Goal: Task Accomplishment & Management: Use online tool/utility

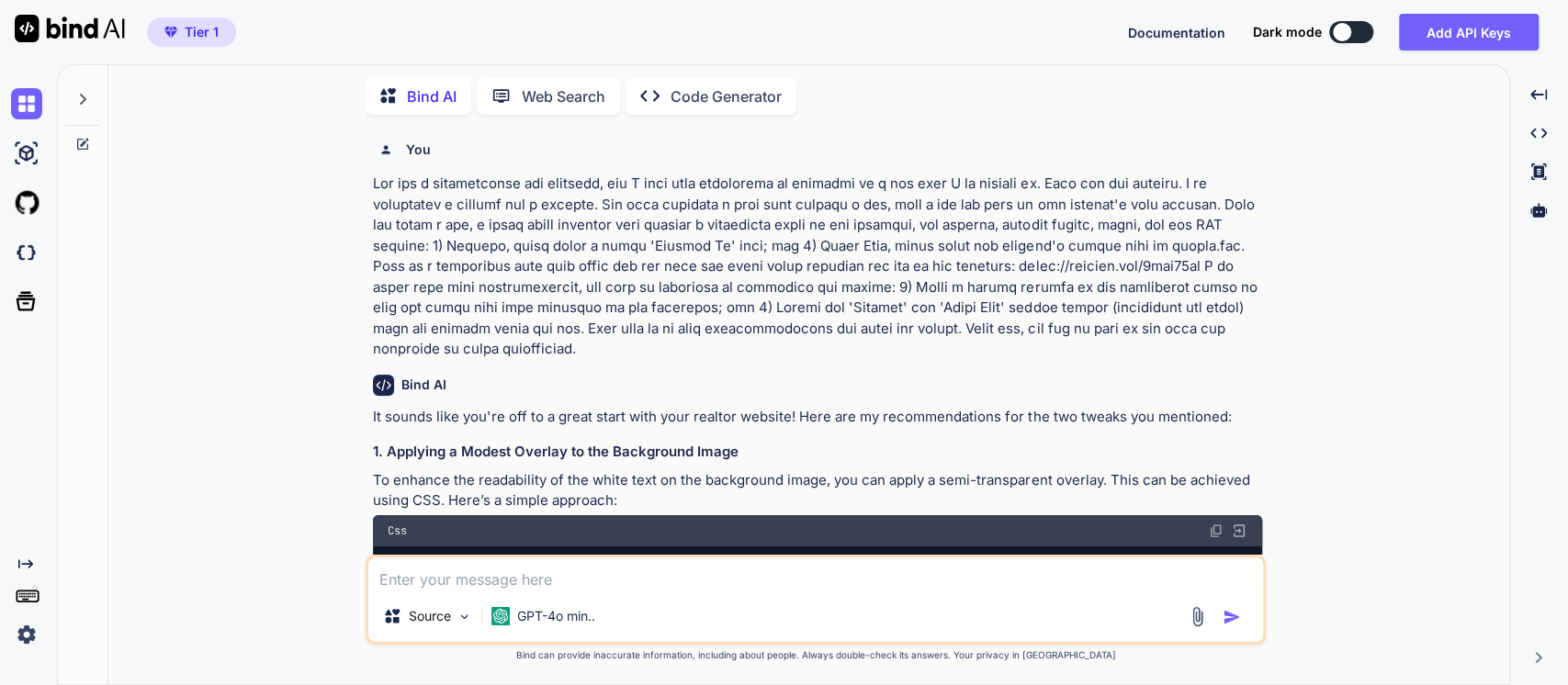
click at [24, 633] on img at bounding box center [26, 634] width 31 height 31
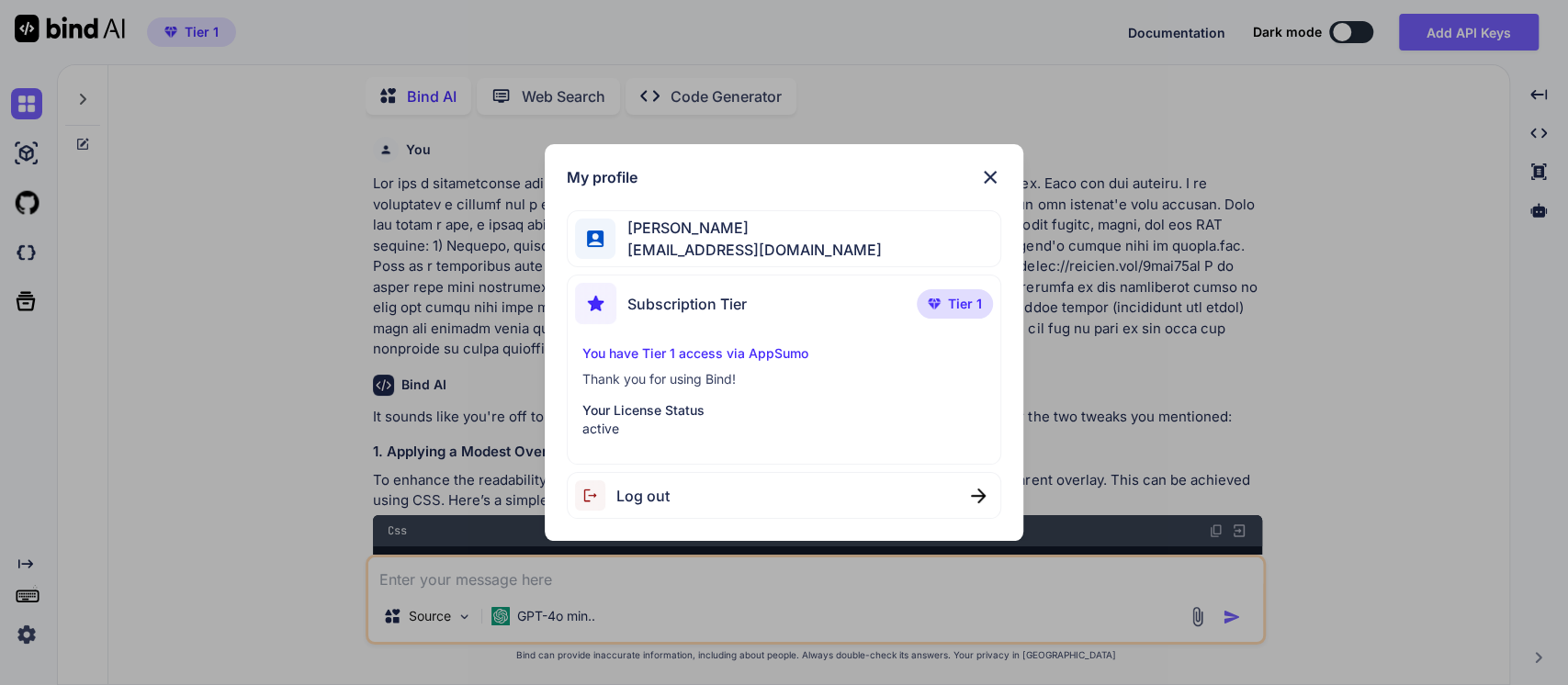
click at [620, 497] on span "Log out" at bounding box center [643, 495] width 54 height 22
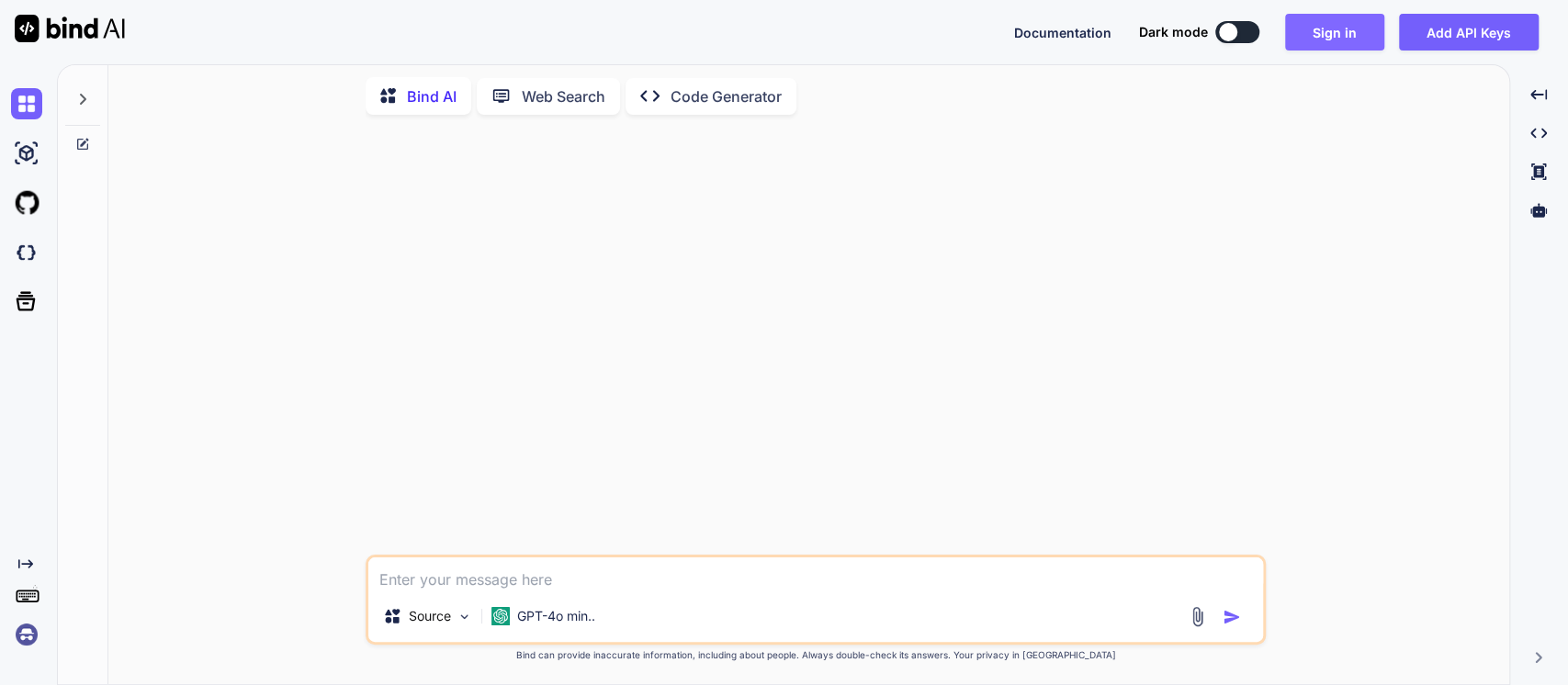
click at [1340, 37] on button "Sign in" at bounding box center [1334, 32] width 99 height 37
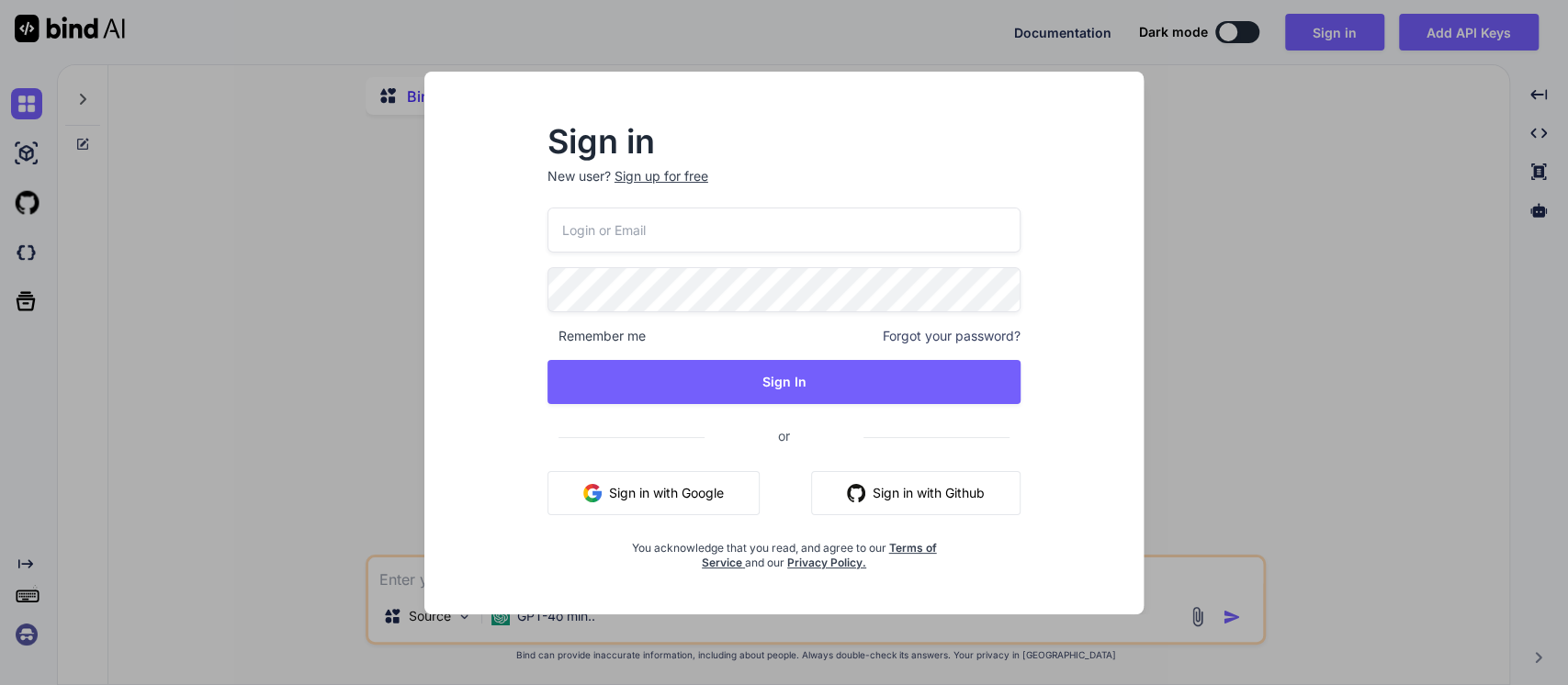
type textarea "x"
click at [636, 504] on button "Sign in with Google" at bounding box center [653, 493] width 212 height 44
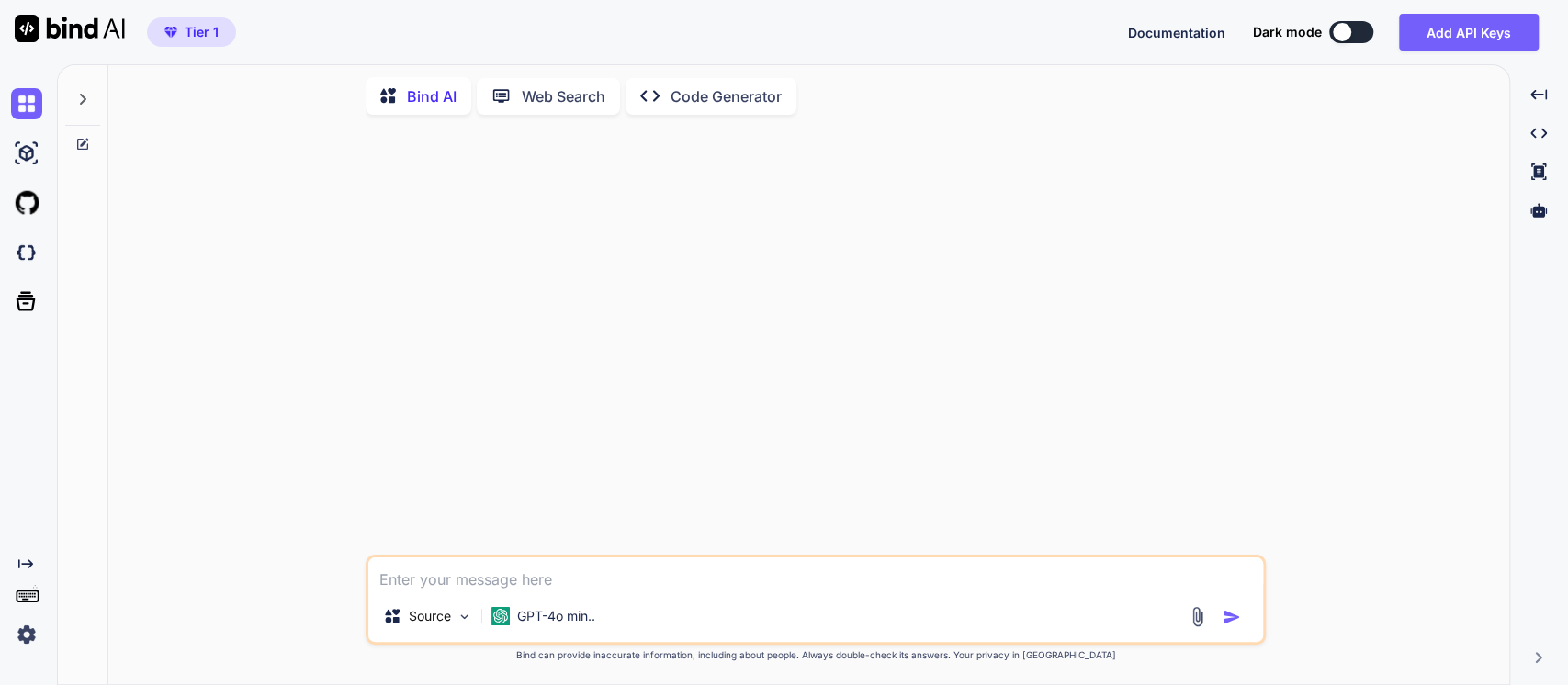
click at [82, 94] on icon at bounding box center [83, 100] width 7 height 11
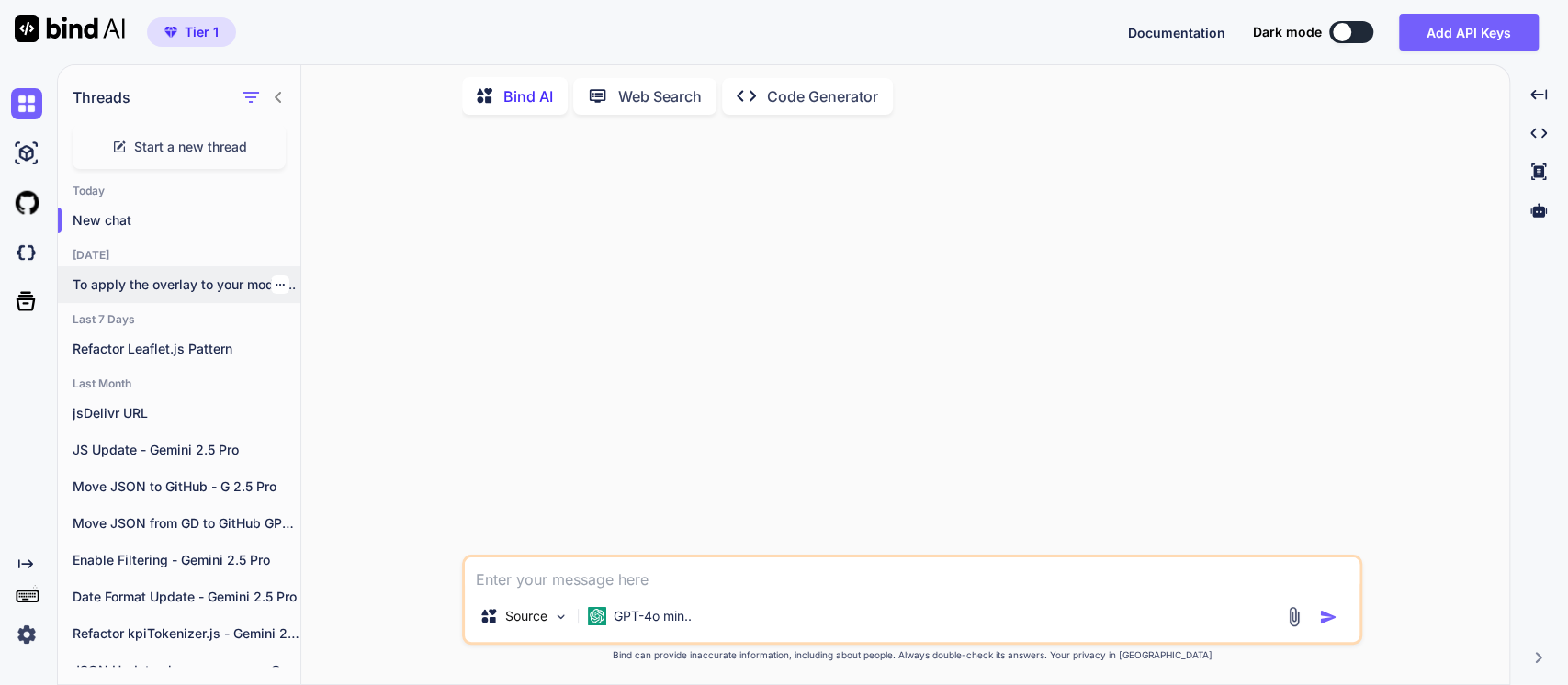
click at [282, 279] on p "To apply the overlay to your modal..." at bounding box center [186, 285] width 228 height 19
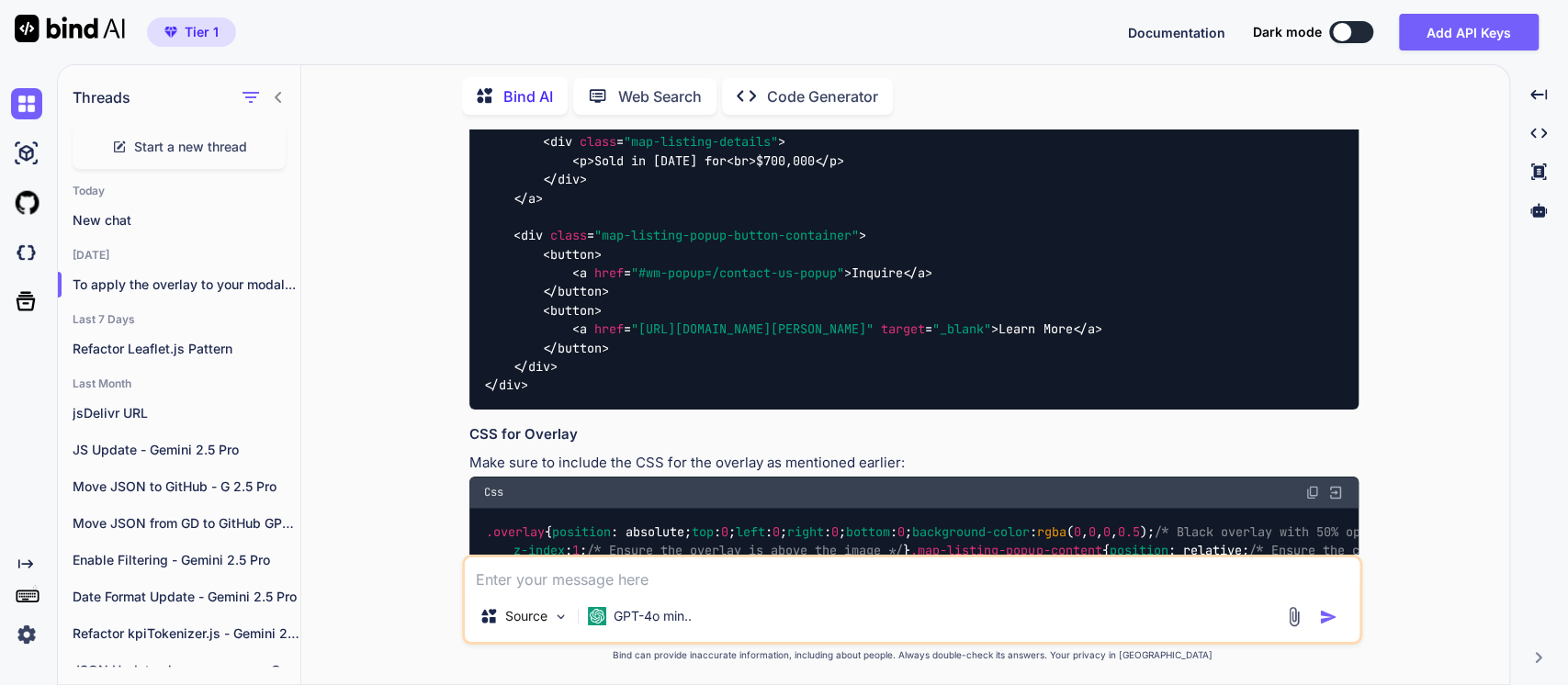
scroll to position [1733, 0]
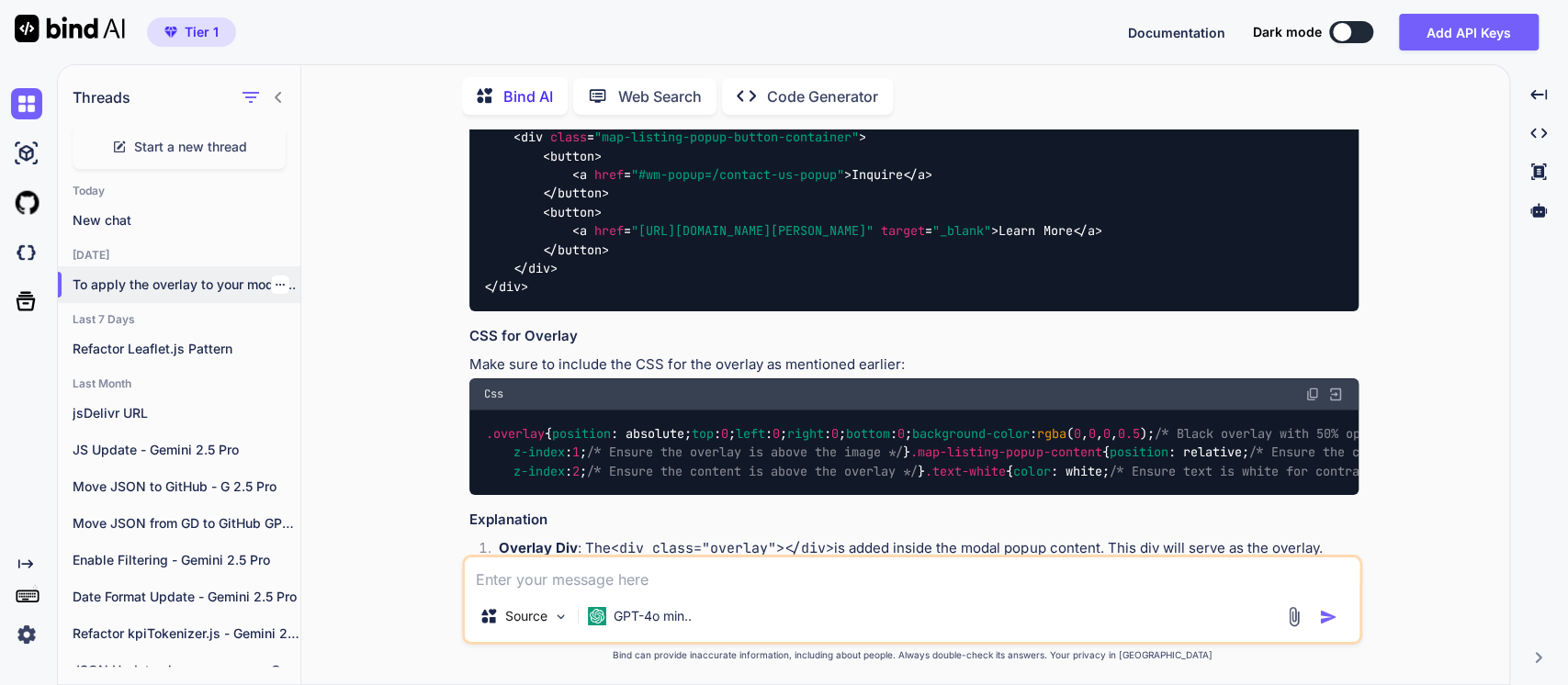
click at [275, 279] on icon "button" at bounding box center [280, 285] width 11 height 11
click at [313, 329] on div "Rename and Save" at bounding box center [358, 316] width 180 height 37
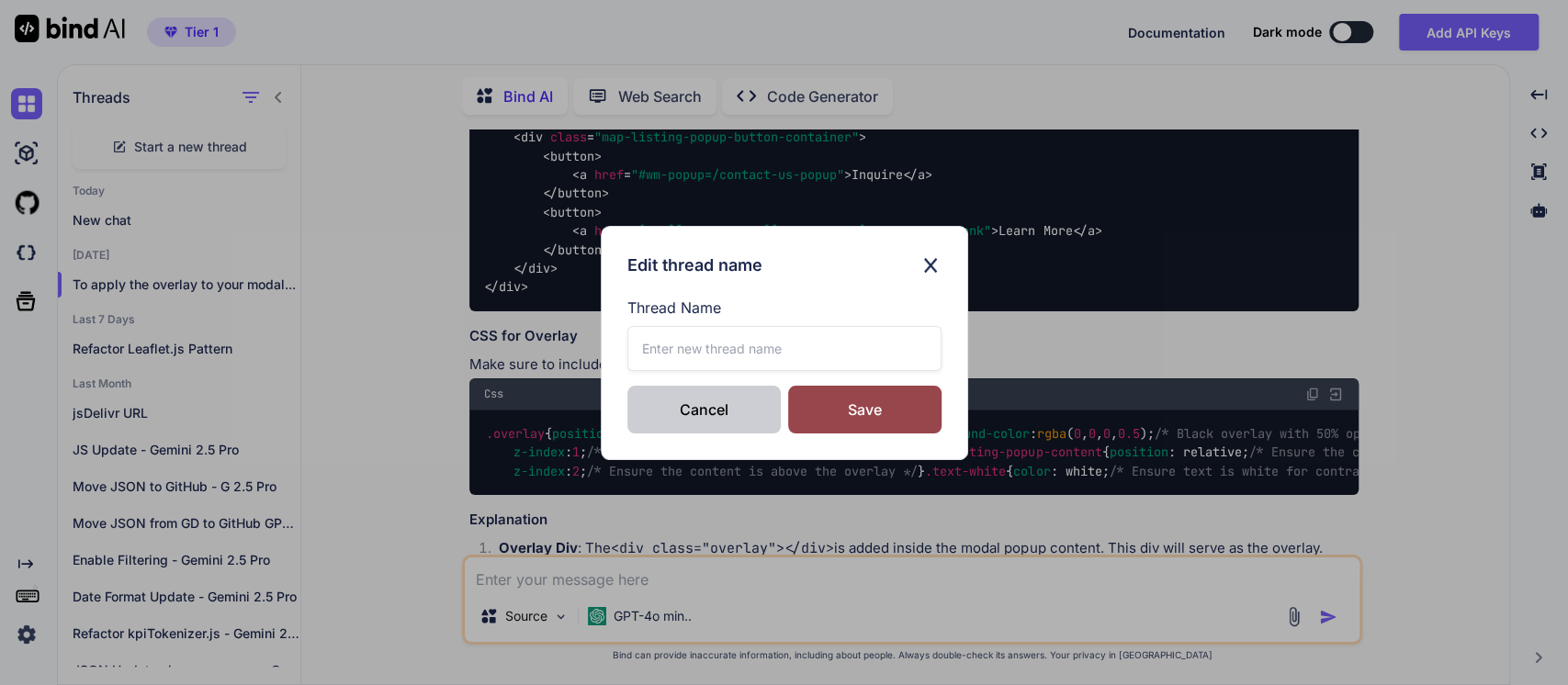
drag, startPoint x: 680, startPoint y: 356, endPoint x: 628, endPoint y: 408, distance: 73.5
click at [671, 354] on input "text" at bounding box center [785, 348] width 314 height 45
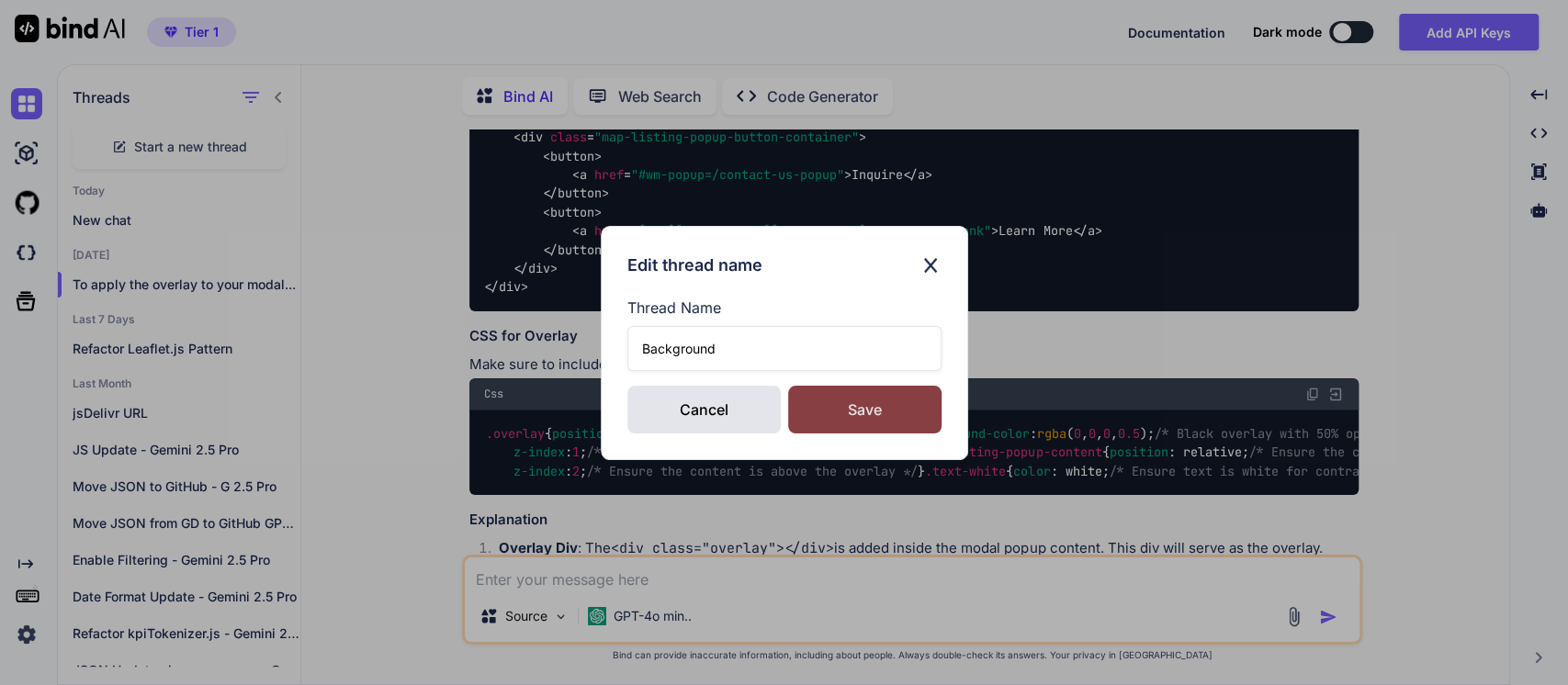
type input "Background"
click at [820, 397] on div "Save" at bounding box center [864, 409] width 153 height 48
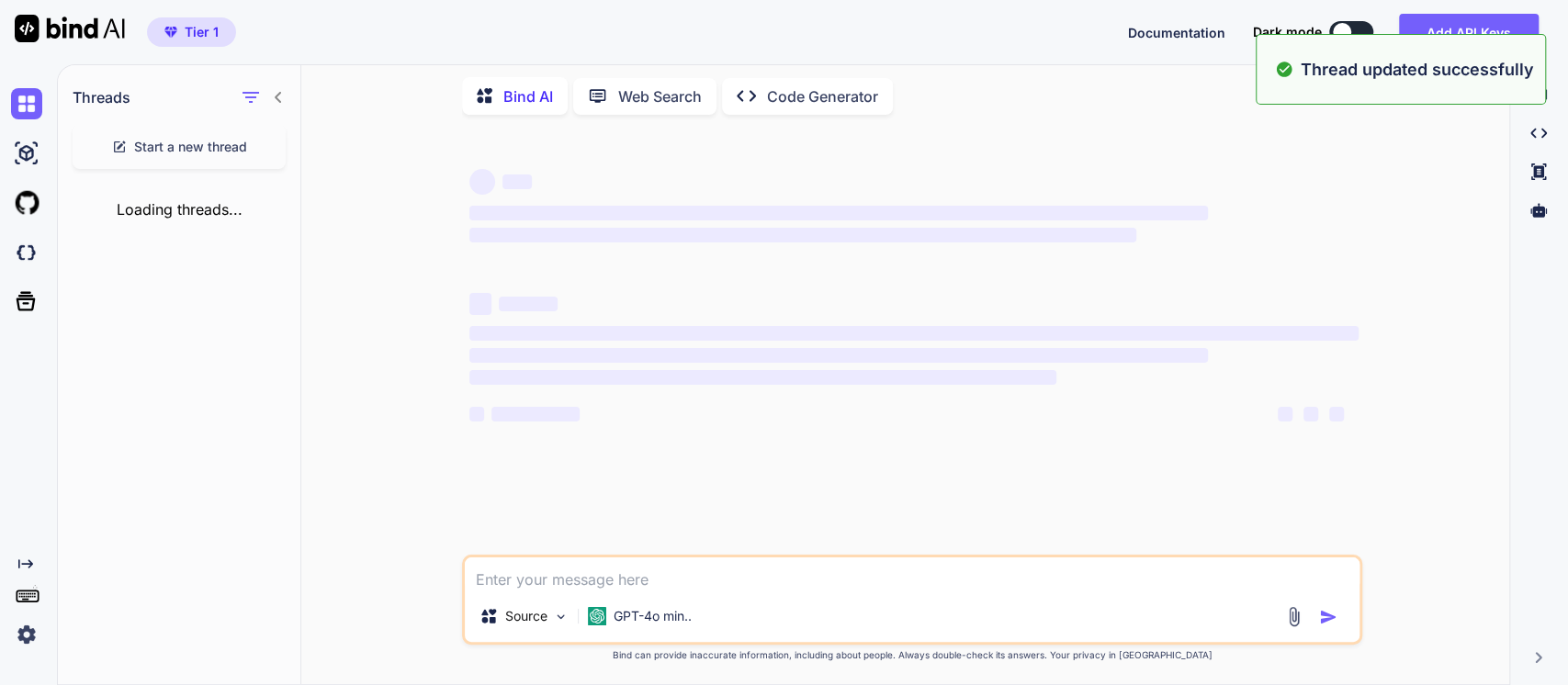
scroll to position [0, 0]
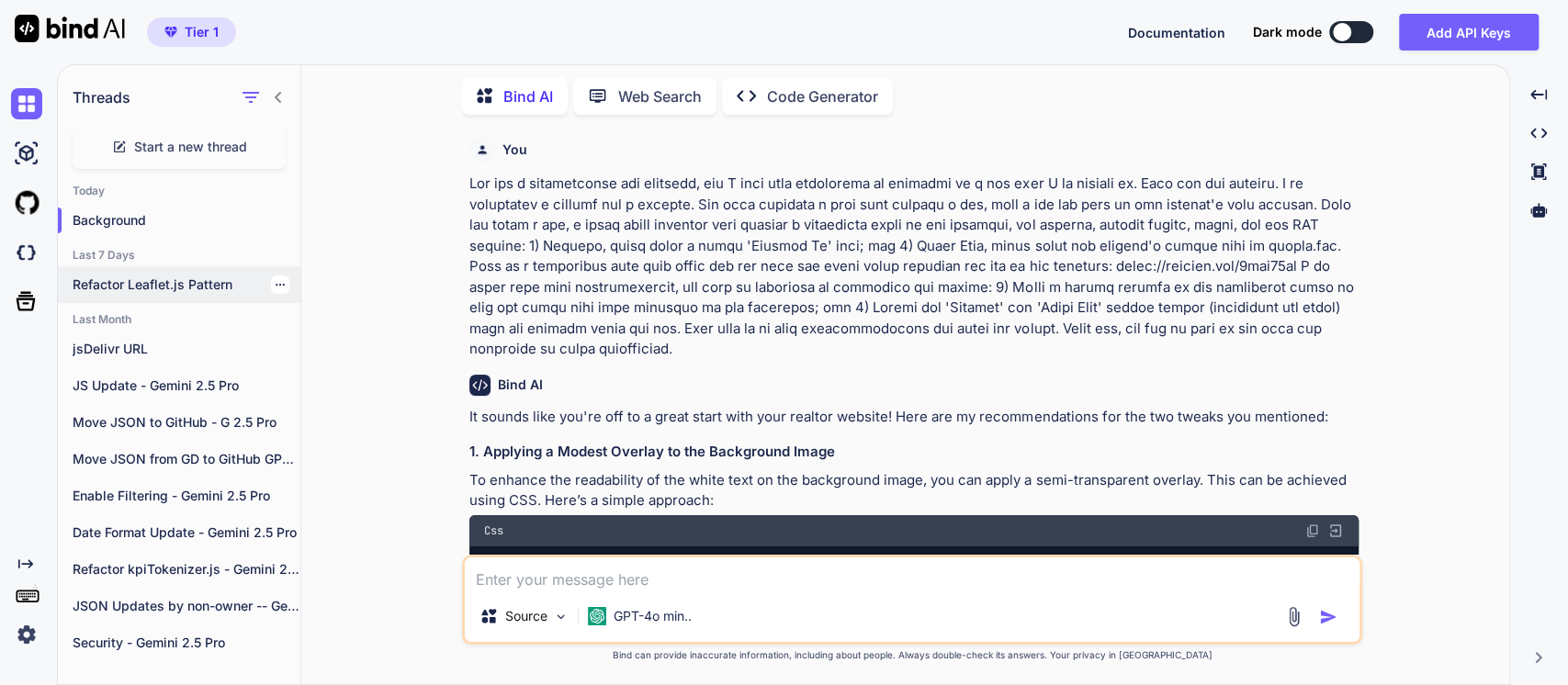
click at [124, 278] on p "Refactor Leaflet.js Pattern" at bounding box center [186, 285] width 228 height 19
